Goal: Register for event/course

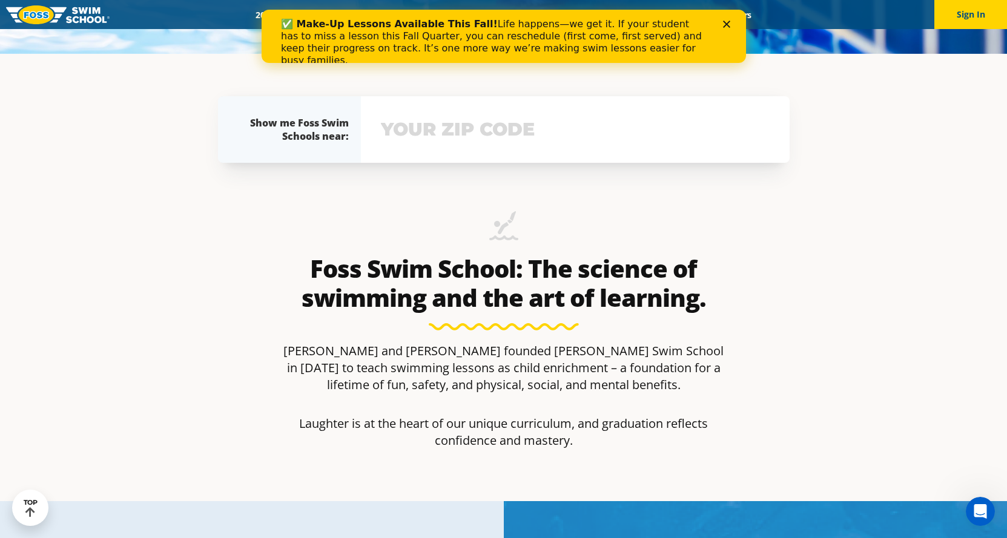
scroll to position [545, 0]
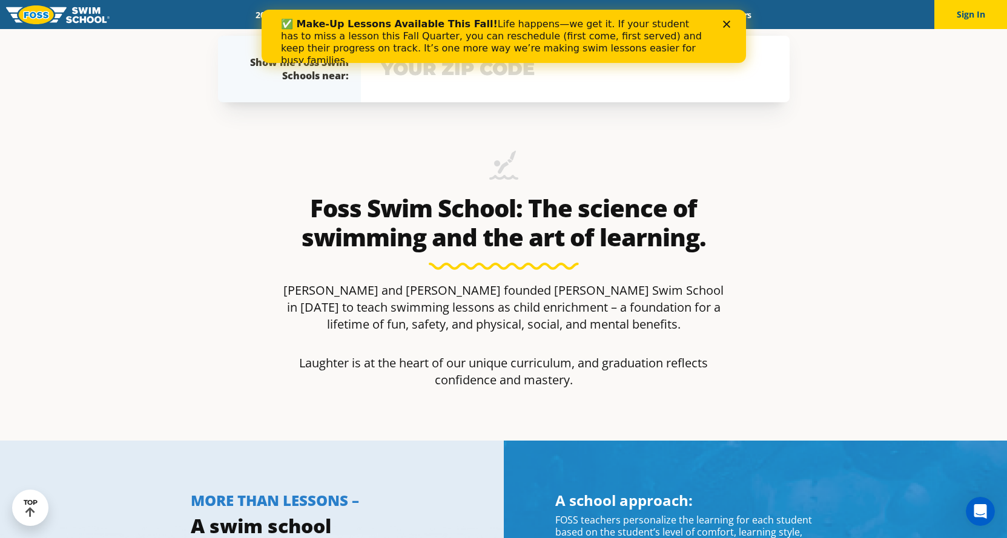
click at [724, 22] on icon "Close" at bounding box center [726, 24] width 7 height 7
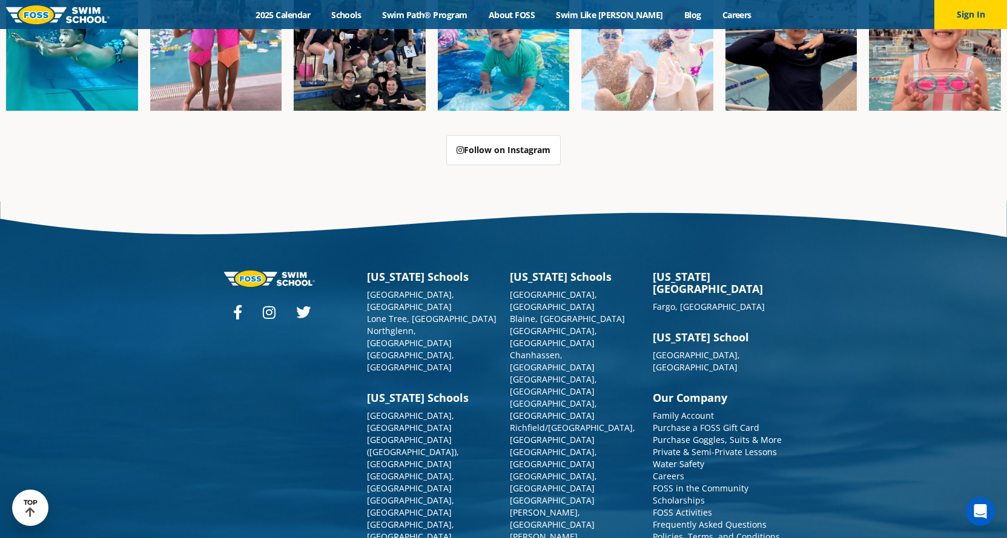
scroll to position [3095, 0]
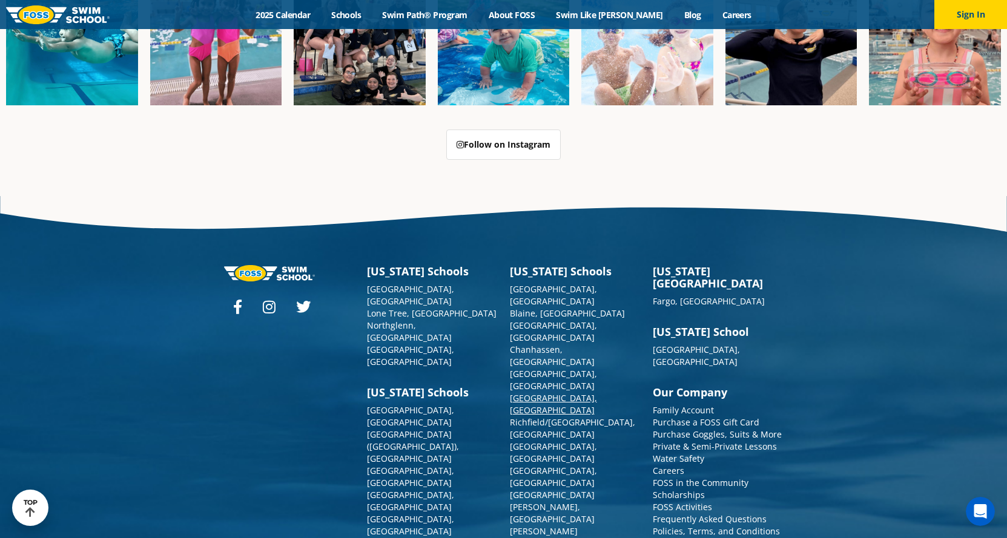
click at [534, 393] on link "[GEOGRAPHIC_DATA], [GEOGRAPHIC_DATA]" at bounding box center [553, 405] width 87 height 24
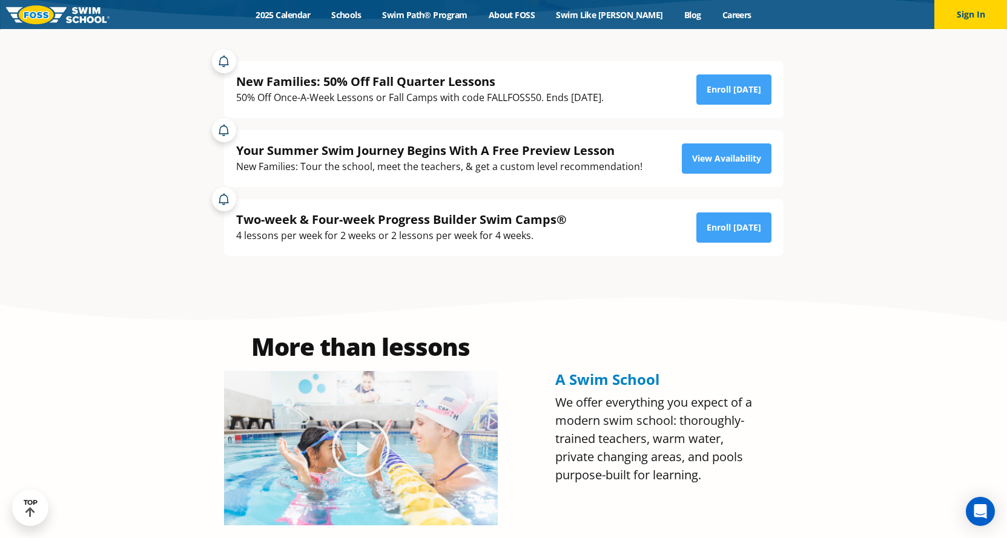
scroll to position [286, 0]
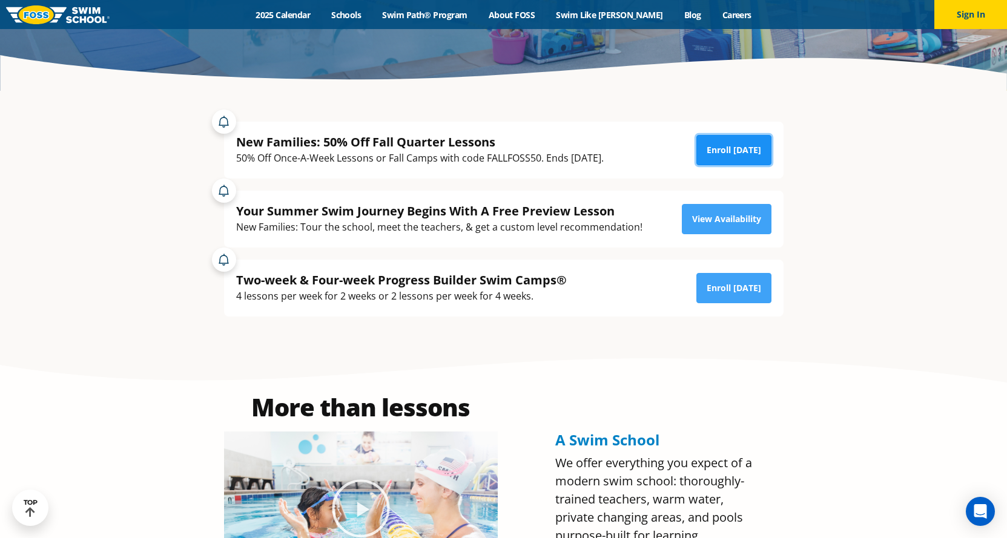
click at [756, 154] on link "Enroll [DATE]" at bounding box center [734, 150] width 75 height 30
